Goal: Check status: Check status

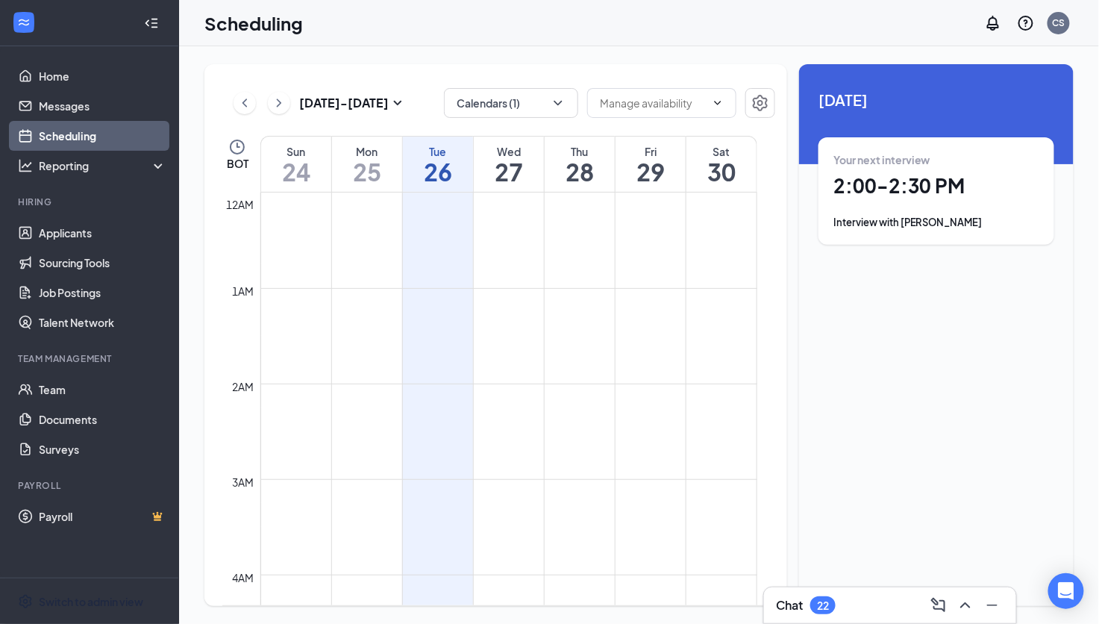
scroll to position [1327, 0]
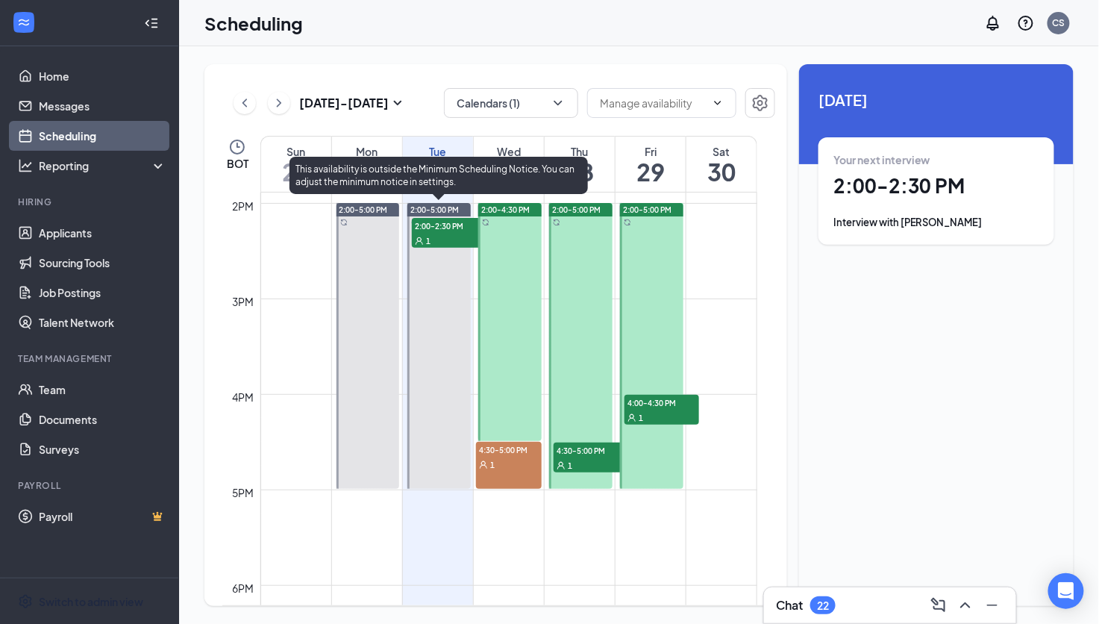
click at [428, 233] on div "1" at bounding box center [449, 240] width 75 height 15
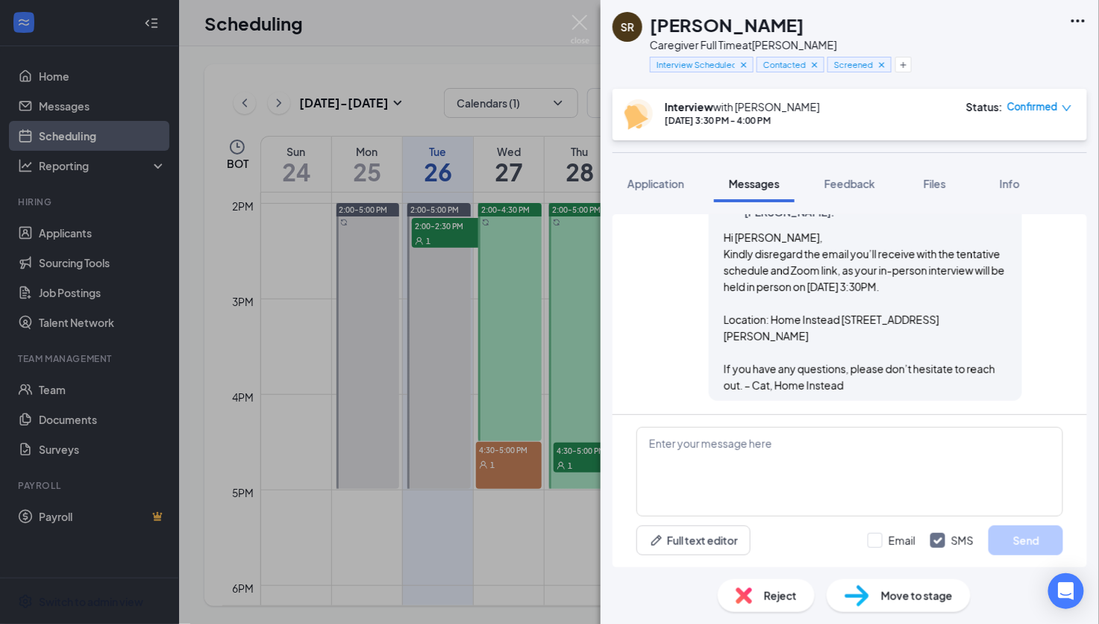
scroll to position [798, 0]
click at [566, 18] on div "SR Sanae Regragui Caregiver Full Time at Brandon Interview Scheduled (Virtual) …" at bounding box center [549, 312] width 1099 height 624
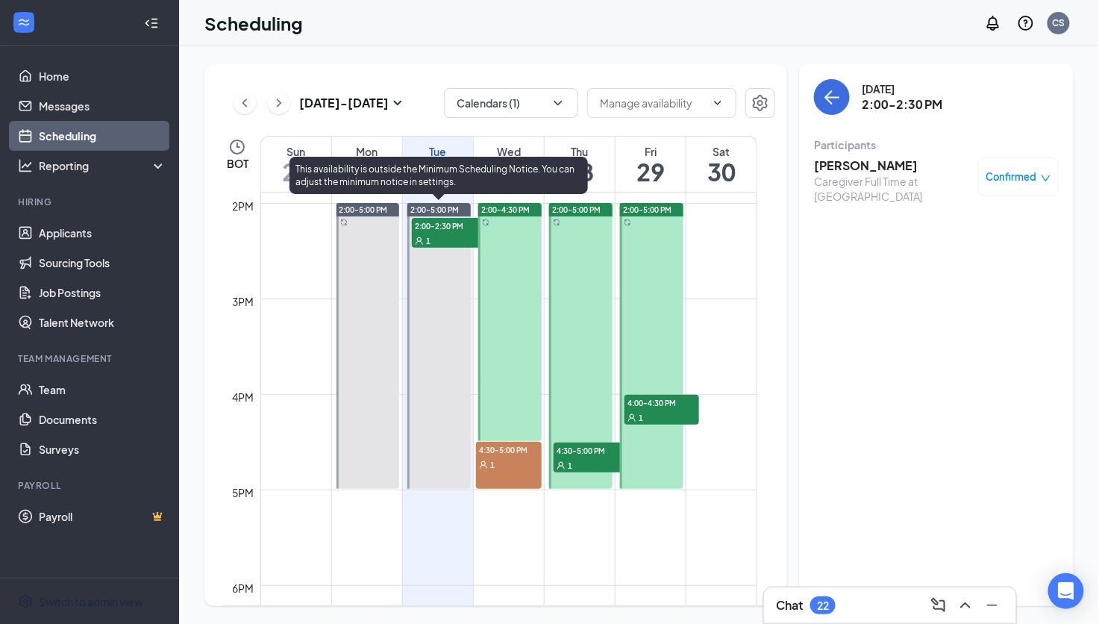
click at [457, 239] on div "1" at bounding box center [449, 240] width 75 height 15
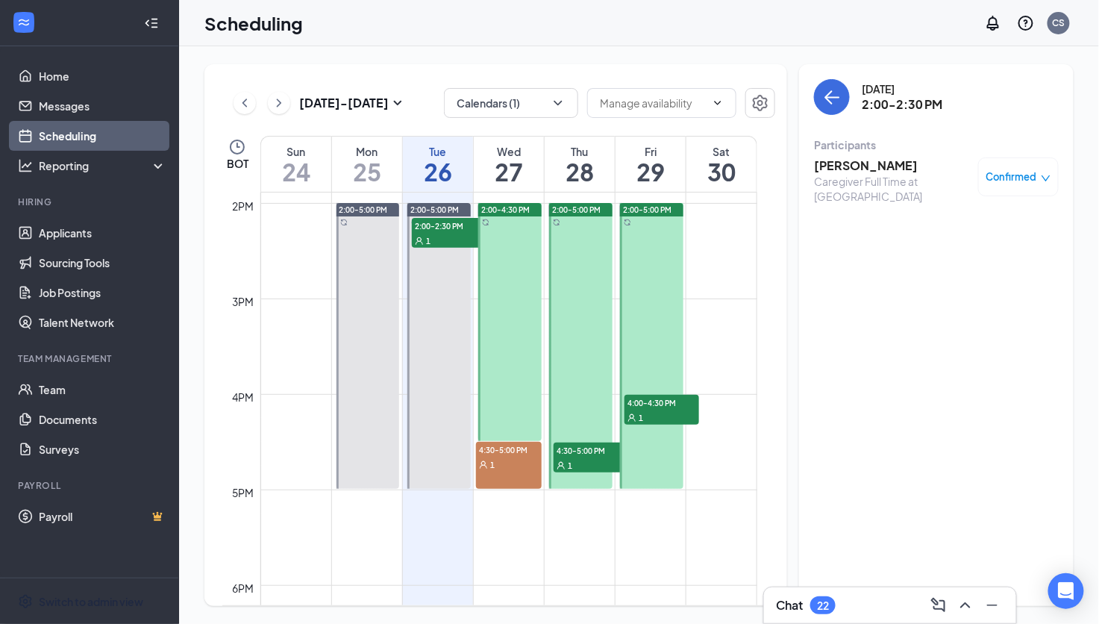
click at [851, 161] on h3 "Octavia Dukes" at bounding box center [892, 165] width 157 height 16
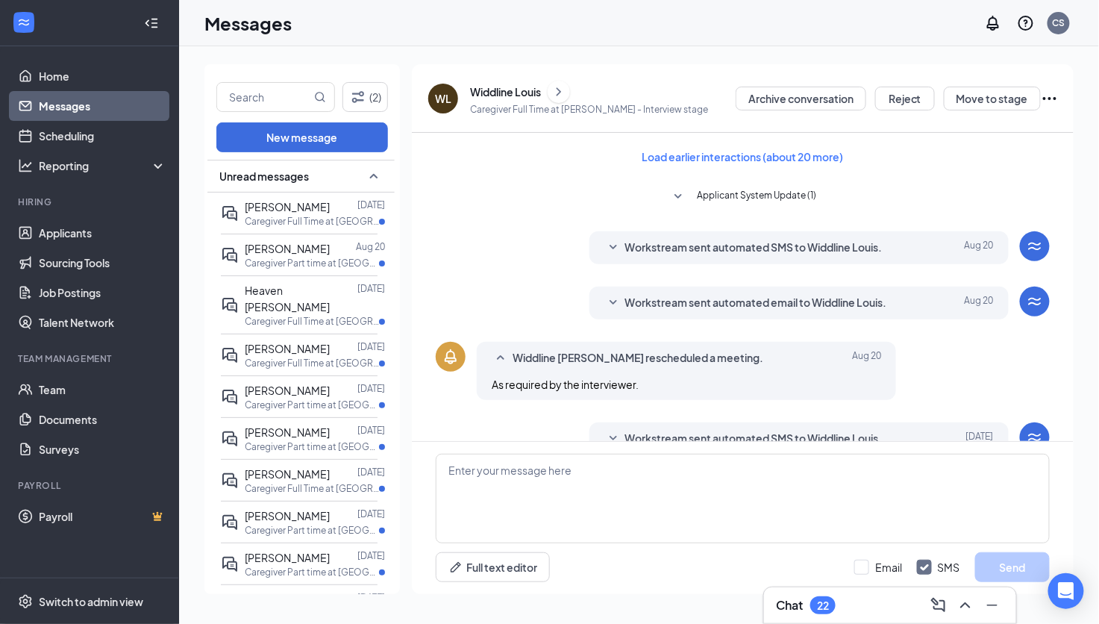
scroll to position [848, 0]
